Goal: Transaction & Acquisition: Book appointment/travel/reservation

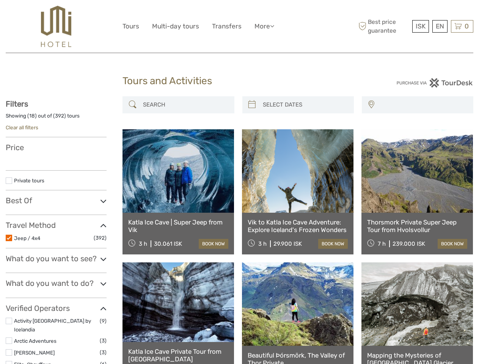
select select
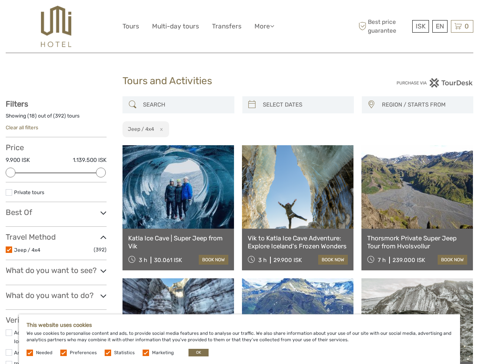
click at [205, 26] on ul "Tours Multi-day tours Transfers More Food & drink Travel Articles Back to Hotel…" at bounding box center [203, 26] width 163 height 11
click at [264, 26] on link "More" at bounding box center [264, 26] width 20 height 11
click at [273, 26] on icon at bounding box center [272, 26] width 4 height 6
click at [420, 26] on span "ISK" at bounding box center [421, 26] width 10 height 8
click at [439, 26] on div "EN English Español Deutsch" at bounding box center [439, 26] width 15 height 13
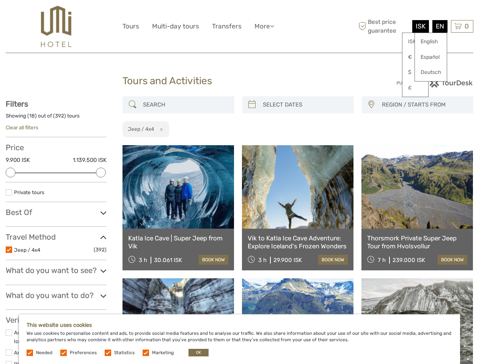
click at [462, 26] on div "0 Items Total 0 ISK Checkout The shopping cart is empty." at bounding box center [462, 26] width 22 height 13
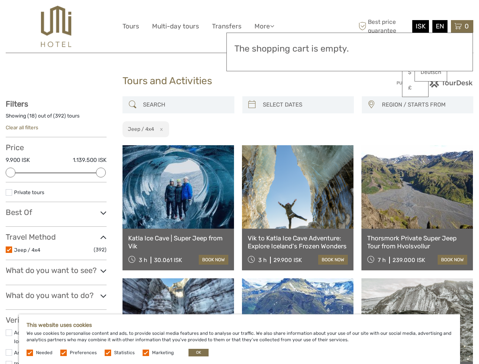
click at [11, 173] on div at bounding box center [11, 173] width 10 height 10
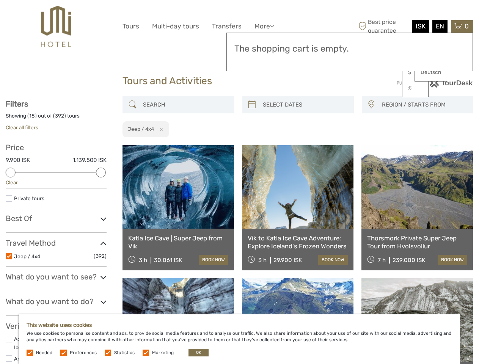
click at [101, 173] on div "Filters Showing ( 18 ) out of ( 392 ) tours Clear all filters Price 9.900 ISK 1…" at bounding box center [56, 309] width 101 height 420
